Goal: Check status: Check status

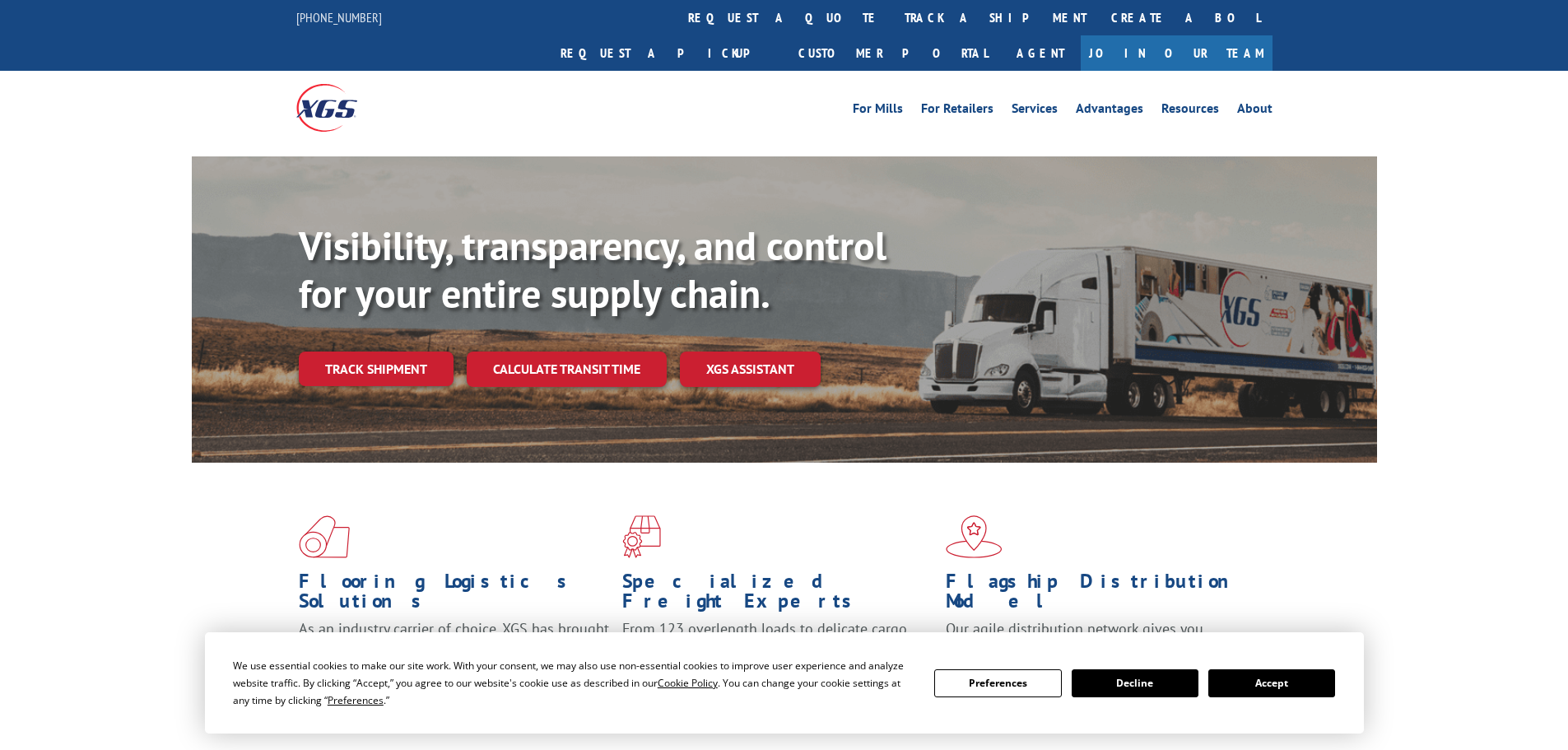
drag, startPoint x: 1299, startPoint y: 686, endPoint x: 1273, endPoint y: 673, distance: 29.1
click at [1292, 682] on button "Accept" at bounding box center [1271, 682] width 127 height 28
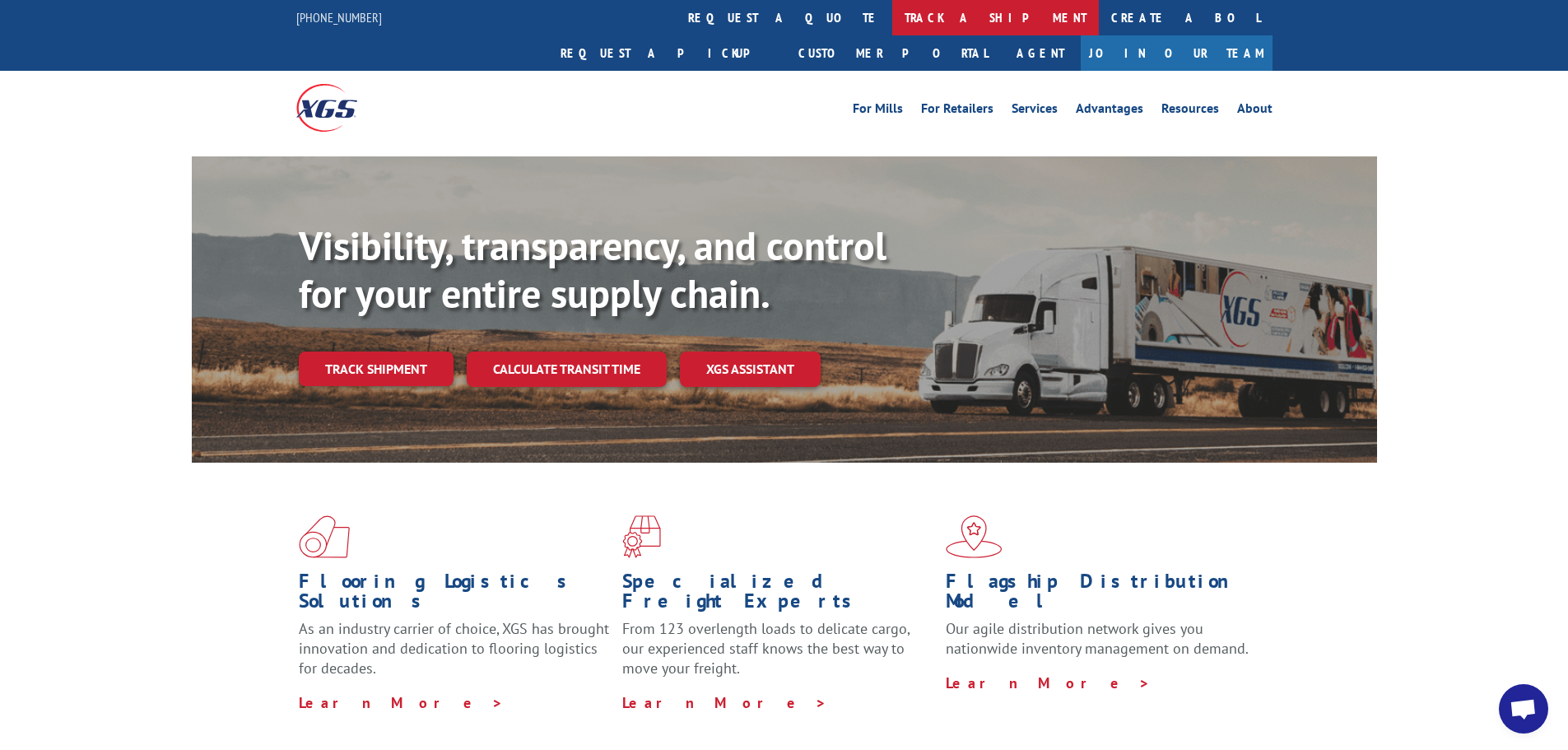
click at [893, 13] on link "track a shipment" at bounding box center [996, 18] width 207 height 36
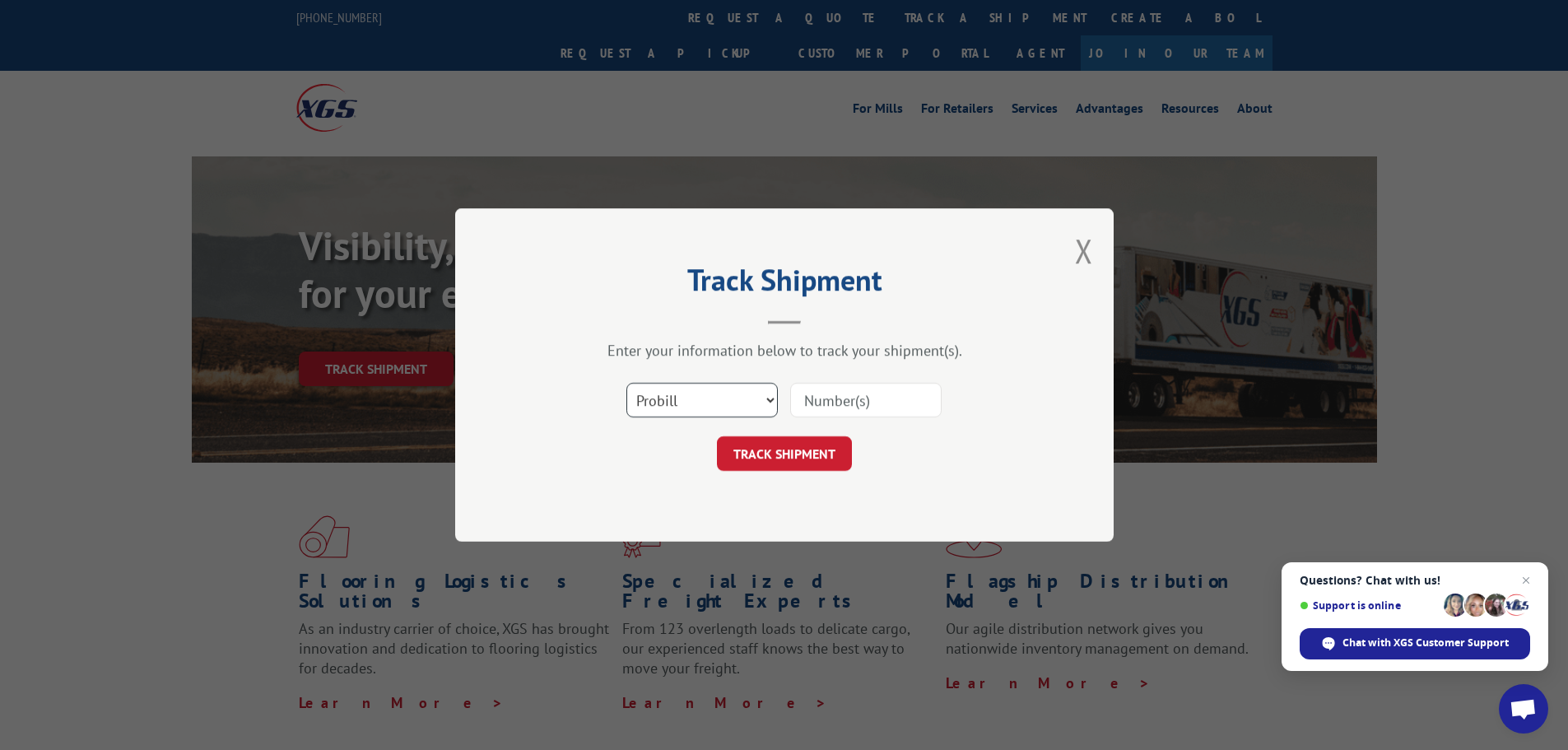
click at [728, 404] on select "Select category... Probill BOL PO" at bounding box center [702, 400] width 151 height 35
select select "bol"
click at [626, 383] on select "Select category... Probill BOL PO" at bounding box center [702, 400] width 151 height 35
click at [812, 401] on input at bounding box center [866, 400] width 151 height 35
paste input "6045774"
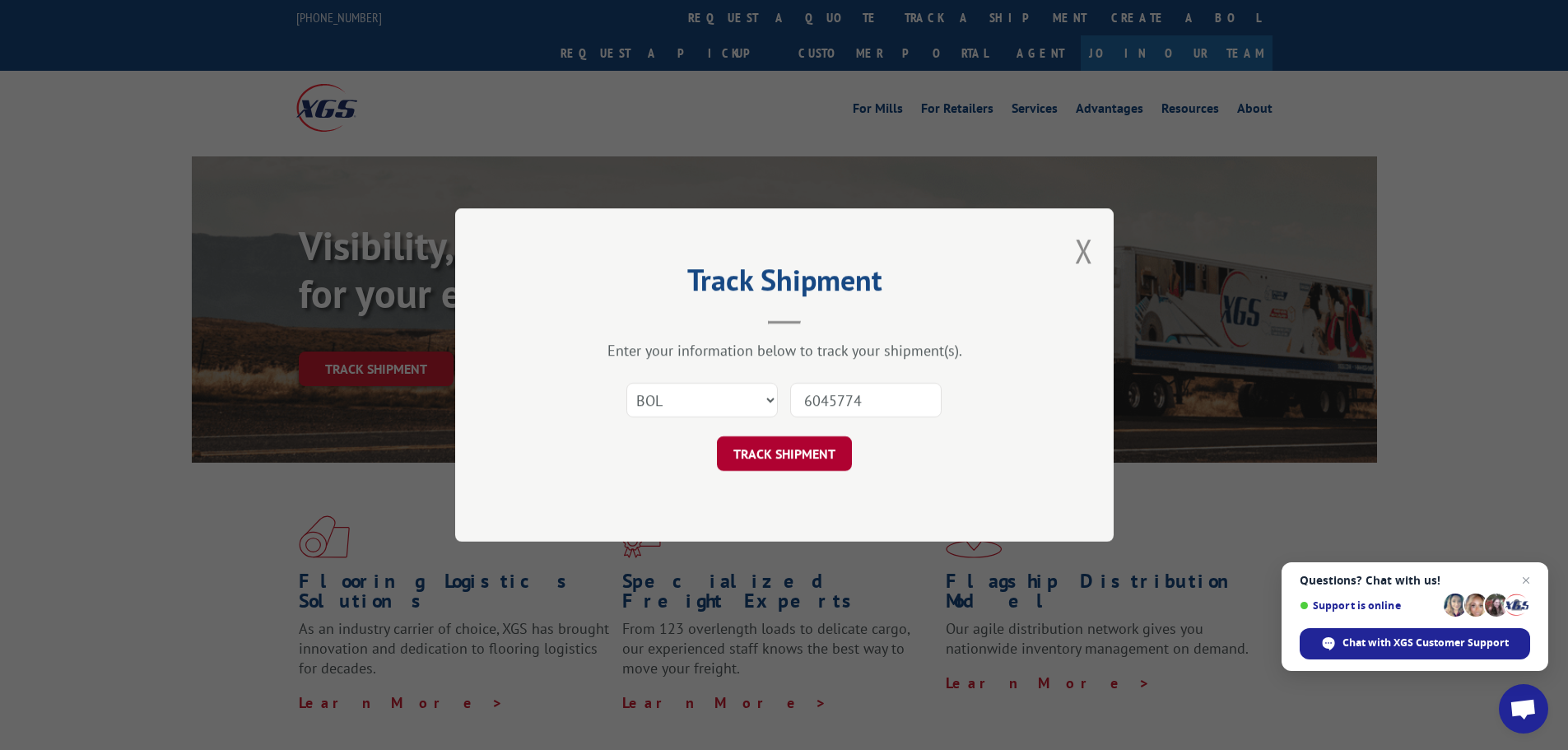
type input "6045774"
drag, startPoint x: 776, startPoint y: 450, endPoint x: 786, endPoint y: 446, distance: 10.8
click at [779, 450] on button "TRACK SHIPMENT" at bounding box center [785, 453] width 135 height 35
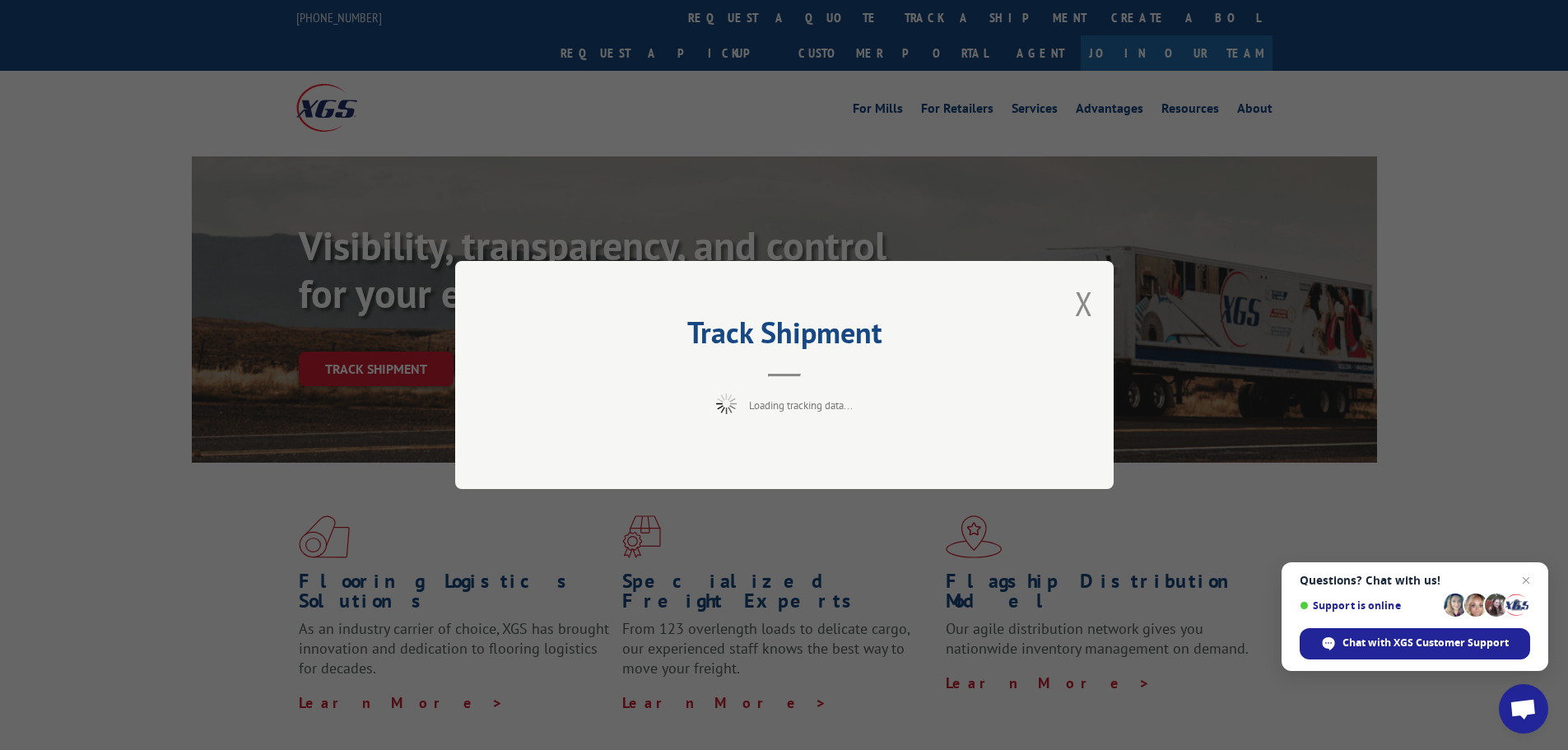
drag, startPoint x: 1527, startPoint y: 579, endPoint x: 1529, endPoint y: 448, distance: 131.0
click at [1533, 572] on span "Close chat" at bounding box center [1526, 580] width 20 height 20
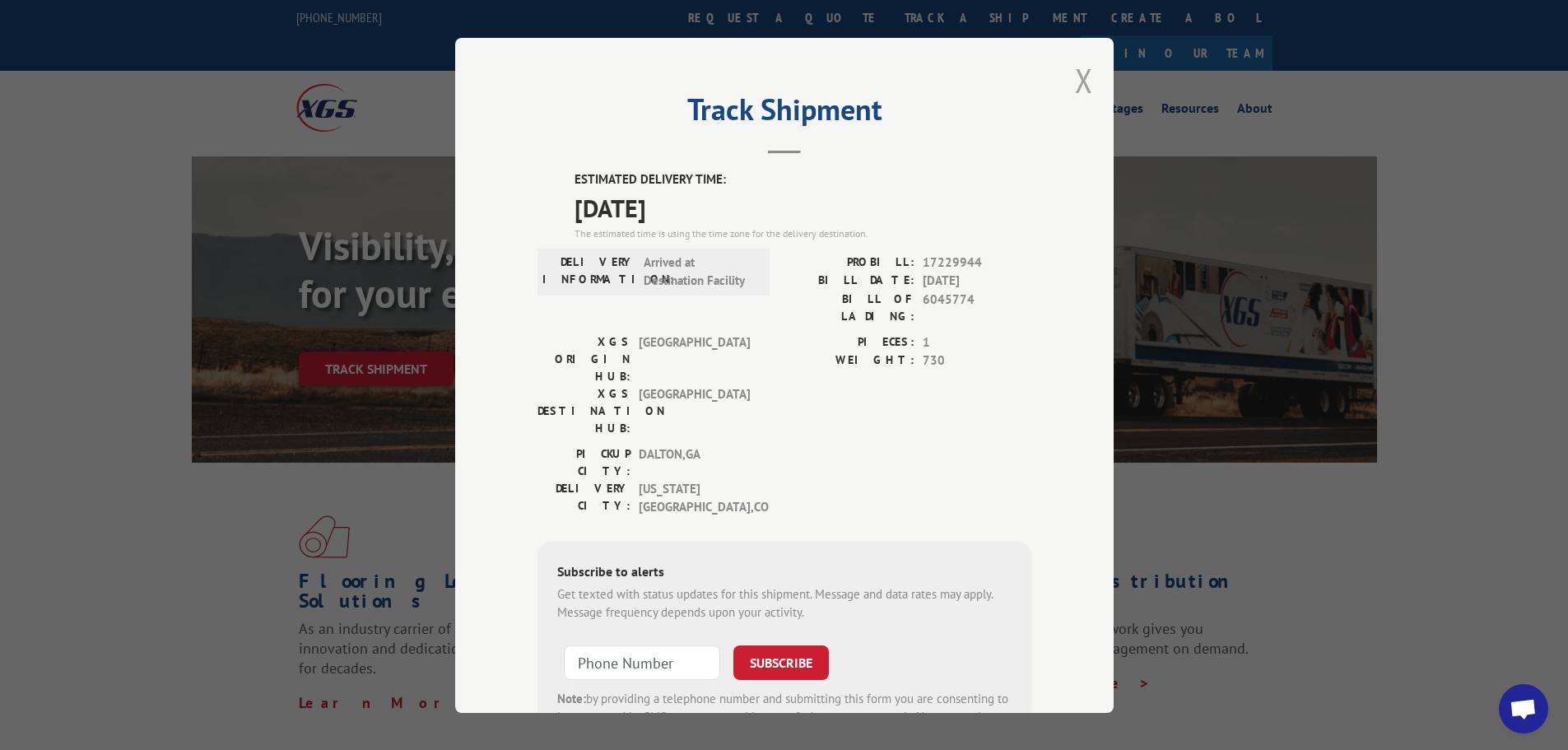
click at [1076, 87] on button "Close modal" at bounding box center [1084, 80] width 18 height 44
